Goal: Find specific page/section

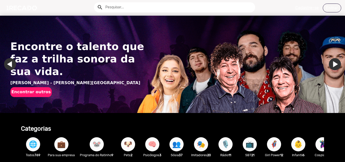
click at [131, 3] on input "text" at bounding box center [179, 7] width 154 height 10
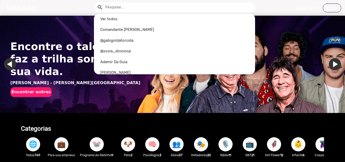
click at [93, 117] on div at bounding box center [172, 81] width 345 height 162
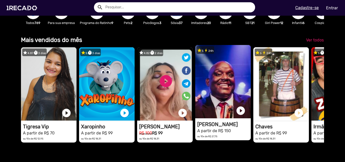
scroll to position [0, 1024]
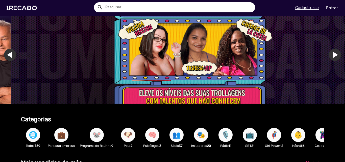
click at [154, 5] on input "text" at bounding box center [179, 7] width 154 height 10
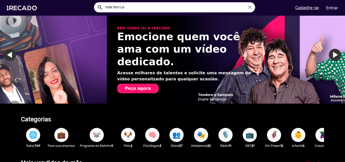
scroll to position [0, 683]
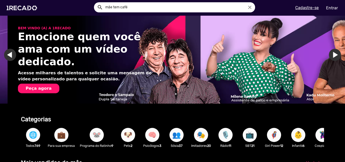
click at [95, 3] on button "search" at bounding box center [99, 7] width 9 height 9
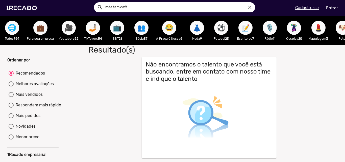
click at [168, 8] on input "mãe tem café" at bounding box center [179, 7] width 154 height 10
type input "leozinho"
click at [95, 3] on button "search" at bounding box center [99, 7] width 9 height 9
